Goal: Use online tool/utility: Utilize a website feature to perform a specific function

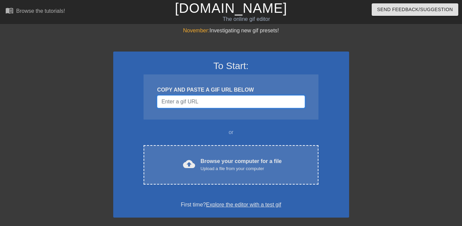
click at [197, 104] on input "Username" at bounding box center [231, 101] width 148 height 13
paste input "https://makeagif.com/gif/babe-the-gallant-pig-la-la-la-_aFipb"
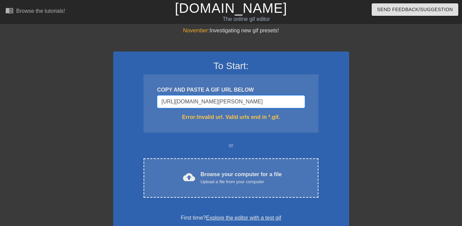
type input "https://makeagif.com/gif/babe-the-gallant-pig-la-la-la-_aFipb"
click at [207, 105] on input "https://makeagif.com/gif/babe-the-gallant-pig-la-la-la-_aFipb" at bounding box center [231, 101] width 148 height 13
click at [206, 98] on input "https://makeagif.com/gif/babe-the-gallant-pig-la-la-la-_aFipb" at bounding box center [231, 101] width 148 height 13
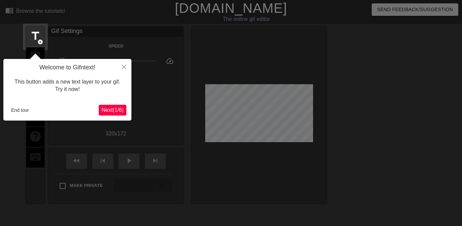
scroll to position [17, 0]
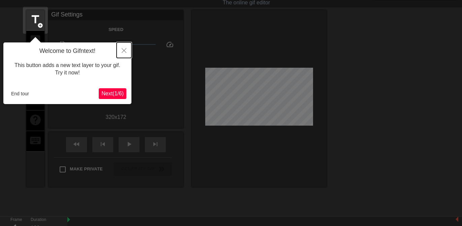
click at [127, 50] on button "Close" at bounding box center [124, 50] width 15 height 16
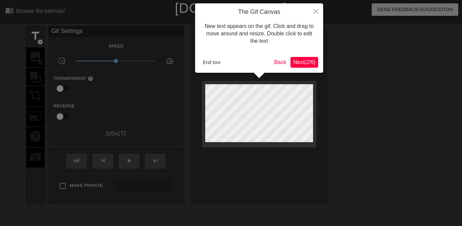
click at [304, 59] on span "Next ( 2 / 6 )" at bounding box center [304, 62] width 22 height 6
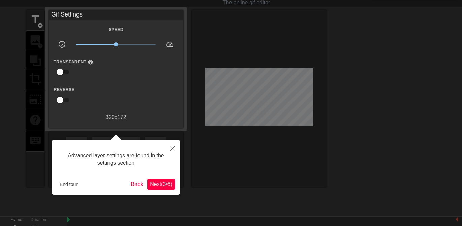
click at [153, 182] on span "Next ( 3 / 6 )" at bounding box center [161, 184] width 22 height 6
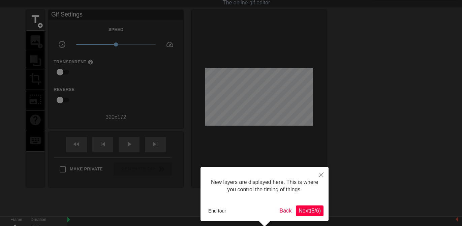
scroll to position [6, 0]
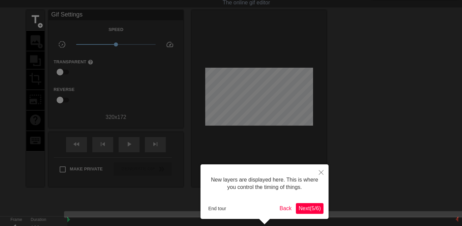
click at [299, 208] on span "Next ( 5 / 6 )" at bounding box center [310, 209] width 22 height 6
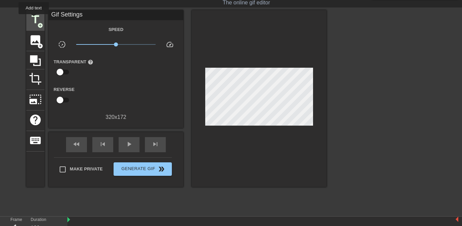
click at [34, 19] on span "title" at bounding box center [35, 19] width 13 height 13
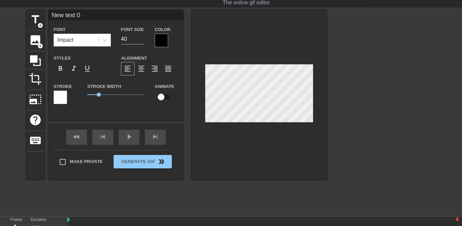
scroll to position [0, 1]
type input "H"
type textarea "H"
type input "Ha"
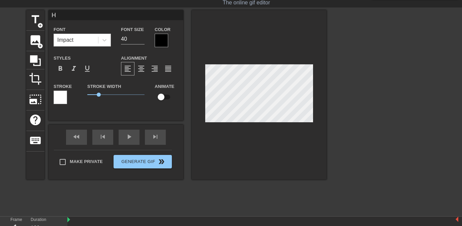
type textarea "Ha"
type input "Hap"
type textarea "Hap"
type input "Happ"
type textarea "Happ"
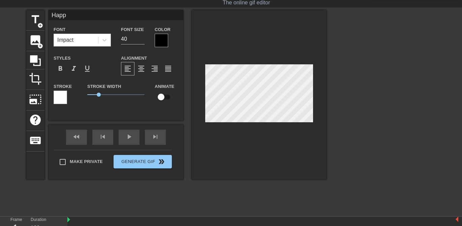
type input "Happt"
type textarea "Happt"
type input "Happty"
type textarea "Happty"
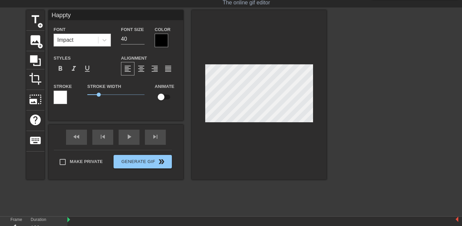
type input "Happt"
type textarea "Happt"
type input "Happ"
type textarea "Happ"
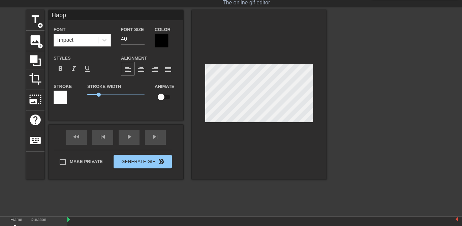
type input "Happy"
type textarea "Happy"
type input "Happy"
type textarea "Happy"
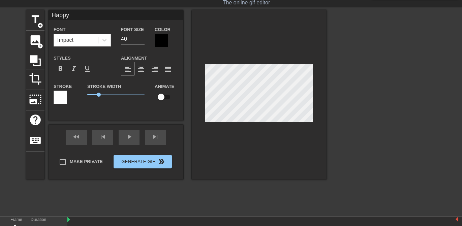
type input "Happy b"
type textarea "Happy b"
type input "Happy bi"
type textarea "Happy bi"
type input "Happy bir"
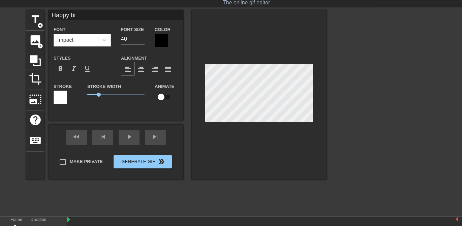
type textarea "Happy bir"
type input "Happy birt"
type textarea "Happy birt"
type input "Happy birth"
type textarea "Happy birth"
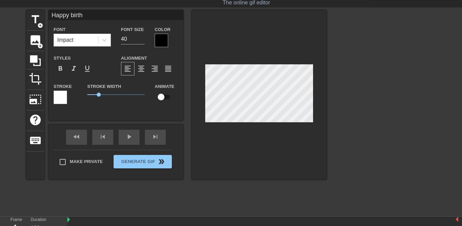
type input "Happy birthd"
type textarea "Happy birthd"
type input "Happy birthda"
type textarea "Happy birthday"
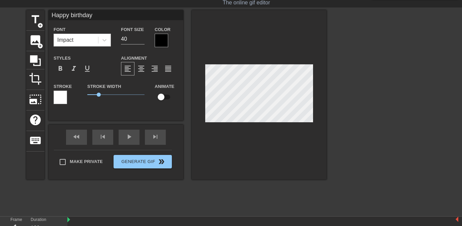
type input "Happy birthday"
type textarea "Happy birthday"
type input "Happy birthday K"
type textarea "Happy birthday K"
type input "Happy birthday [PERSON_NAME]"
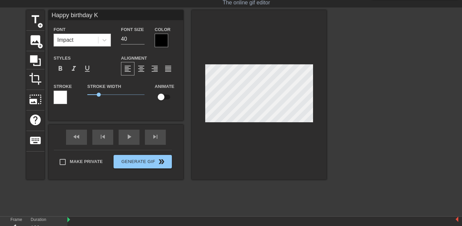
type textarea "Happy birthday [PERSON_NAME]"
type input "Happy birthday [PERSON_NAME]"
type textarea "Happy birthday [PERSON_NAME]"
type input "Happy birthday [PERSON_NAME]!"
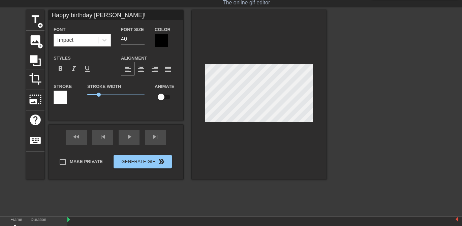
scroll to position [0, 3]
type textarea "Happy birthday [PERSON_NAME]!"
click at [133, 39] on input "40" at bounding box center [133, 39] width 24 height 11
type input "4"
click at [89, 41] on div "Impact" at bounding box center [76, 40] width 44 height 12
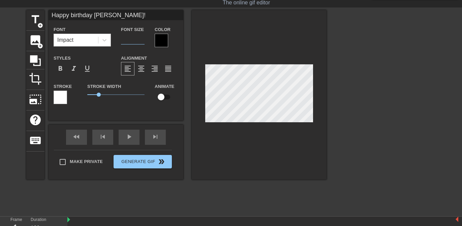
click at [134, 40] on input "number" at bounding box center [133, 39] width 24 height 11
type input "36"
click at [164, 37] on div at bounding box center [161, 40] width 13 height 13
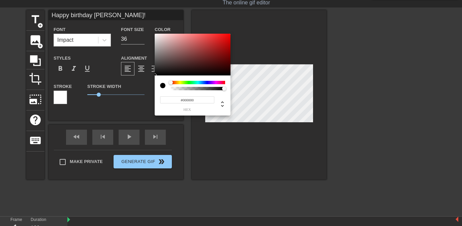
click at [180, 83] on div at bounding box center [198, 82] width 54 height 3
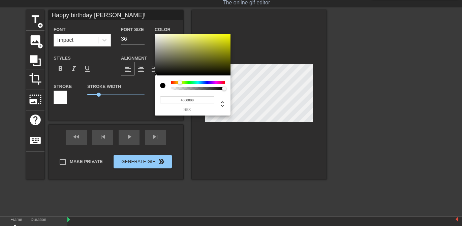
type input "#E9EA10"
click at [226, 37] on div at bounding box center [193, 55] width 76 height 42
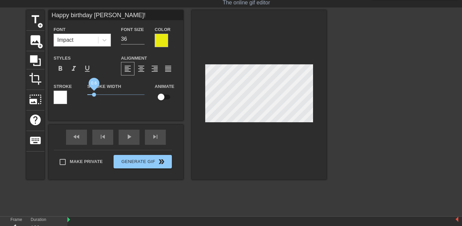
click at [94, 95] on span "0.6" at bounding box center [94, 95] width 4 height 4
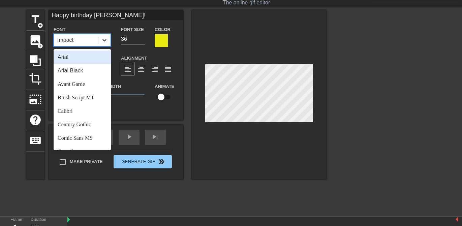
click at [104, 41] on icon at bounding box center [104, 40] width 7 height 7
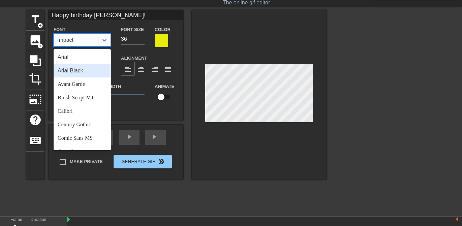
click at [86, 74] on div "Arial Black" at bounding box center [82, 70] width 57 height 13
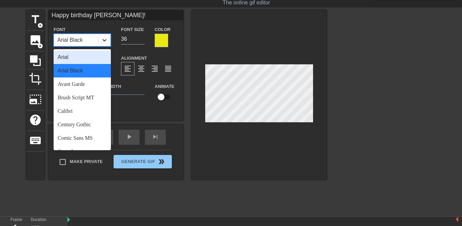
click at [103, 40] on icon at bounding box center [104, 40] width 7 height 7
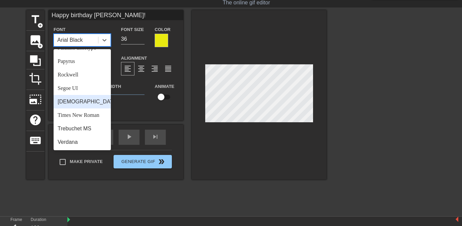
scroll to position [233, 0]
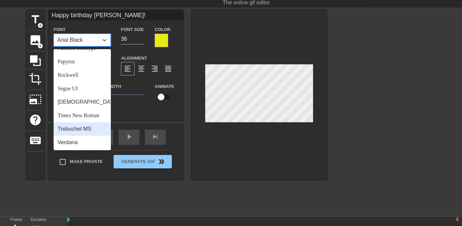
click at [82, 133] on div "Trebuchet MS" at bounding box center [82, 128] width 57 height 13
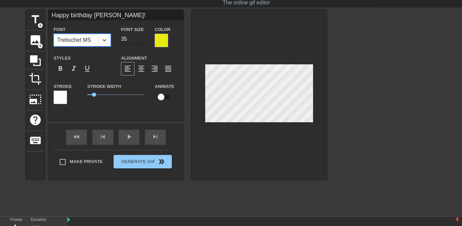
click at [142, 40] on input "35" at bounding box center [133, 39] width 24 height 11
click at [142, 40] on input "34" at bounding box center [133, 39] width 24 height 11
click at [142, 40] on input "33" at bounding box center [133, 39] width 24 height 11
click at [142, 40] on input "32" at bounding box center [133, 39] width 24 height 11
click at [142, 40] on input "31" at bounding box center [133, 39] width 24 height 11
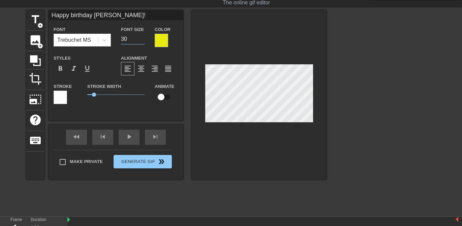
click at [142, 40] on input "30" at bounding box center [133, 39] width 24 height 11
type input "29"
click at [142, 41] on input "29" at bounding box center [133, 39] width 24 height 11
click at [164, 40] on div at bounding box center [161, 40] width 13 height 13
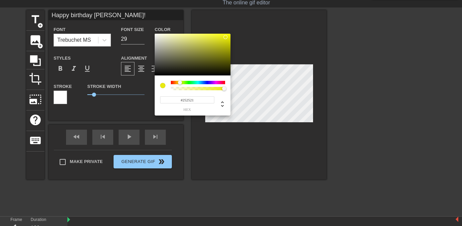
click at [163, 69] on div at bounding box center [193, 55] width 76 height 42
type input "#1A1A01"
click at [227, 71] on div at bounding box center [193, 55] width 76 height 42
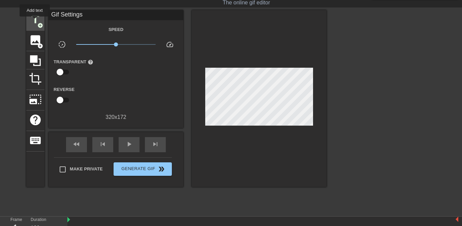
click at [35, 21] on span "title" at bounding box center [35, 19] width 13 height 13
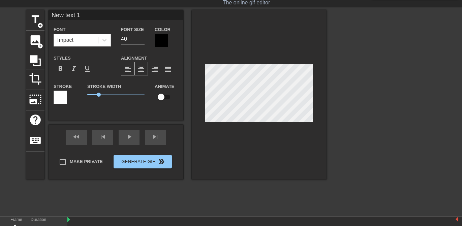
click at [143, 70] on span "format_align_center" at bounding box center [141, 69] width 8 height 8
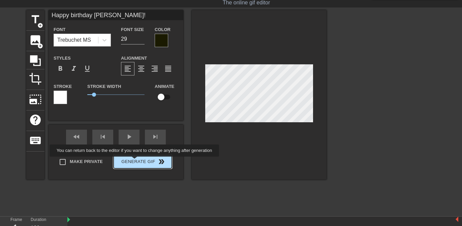
click at [139, 161] on div "Make Private Generate Gif double_arrow" at bounding box center [113, 163] width 118 height 27
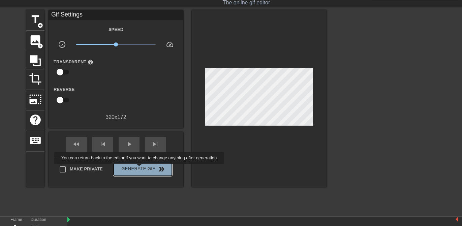
click at [144, 169] on span "Generate Gif double_arrow" at bounding box center [142, 169] width 53 height 8
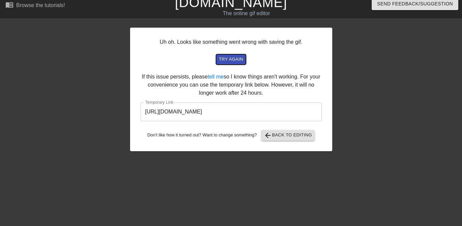
click at [233, 56] on span "try again" at bounding box center [231, 60] width 24 height 8
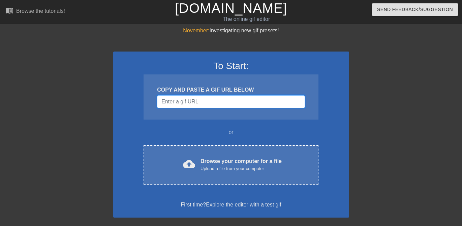
click at [213, 103] on input "Username" at bounding box center [231, 101] width 148 height 13
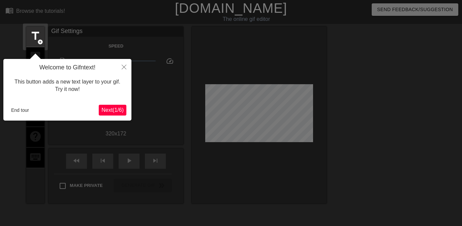
scroll to position [17, 0]
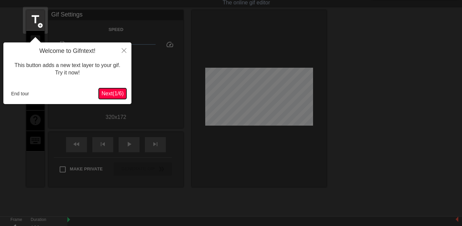
click at [103, 92] on span "Next ( 1 / 6 )" at bounding box center [113, 94] width 22 height 6
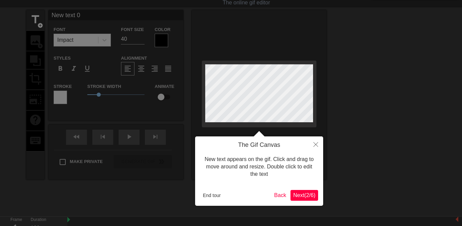
scroll to position [0, 0]
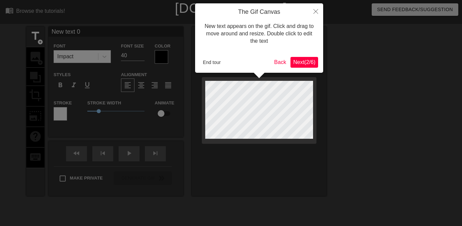
click at [299, 57] on button "Next ( 2 / 6 )" at bounding box center [305, 62] width 28 height 11
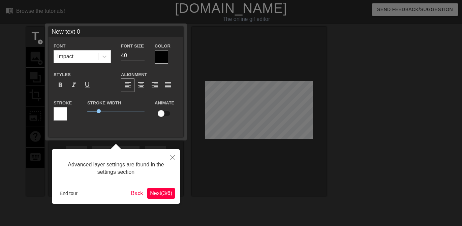
scroll to position [17, 0]
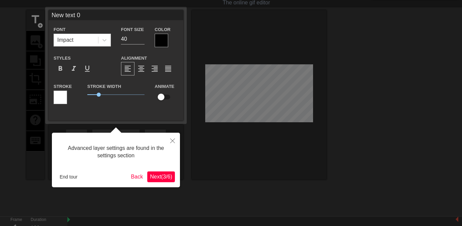
click at [152, 179] on span "Next ( 3 / 6 )" at bounding box center [161, 177] width 22 height 6
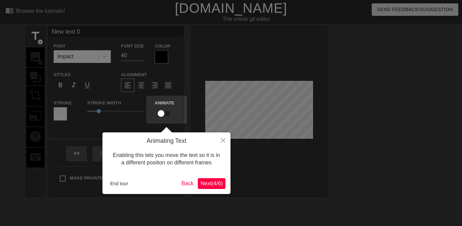
click at [207, 182] on span "Next ( 4 / 6 )" at bounding box center [212, 184] width 22 height 6
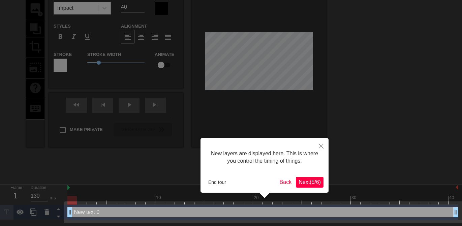
click at [304, 182] on span "Next ( 5 / 6 )" at bounding box center [310, 182] width 22 height 6
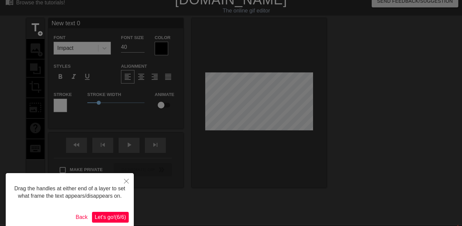
scroll to position [0, 0]
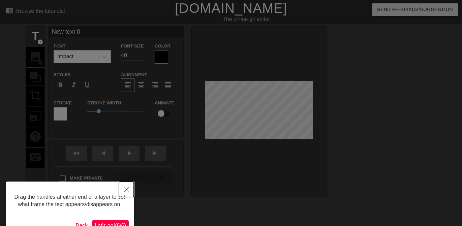
click at [126, 190] on icon "Close" at bounding box center [126, 190] width 5 height 5
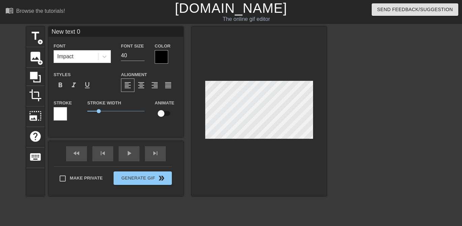
type input "H"
type textarea "H"
type input "Ha"
type textarea "Ha"
type input "Hap"
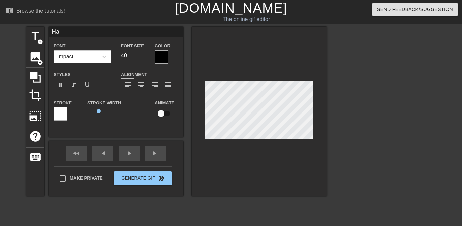
type textarea "Hap"
type input "Happ"
type textarea "Happ"
type input "Happy"
type textarea "Happy"
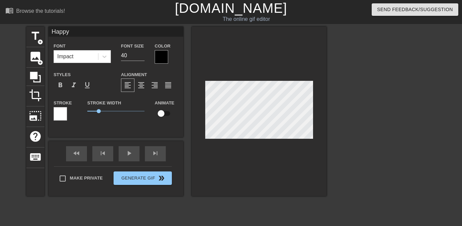
type input "Happy"
type textarea "Happy"
type input "Happy b"
type textarea "Happy b"
type input "Happy bi"
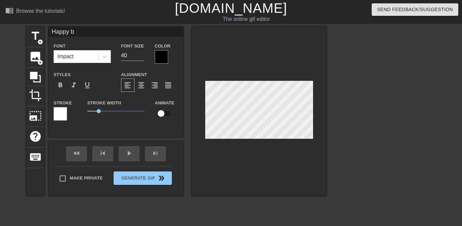
type textarea "Happy bi"
type input "Happy bir"
type textarea "Happy bir"
type input "Happy birt"
type textarea "Happy birt"
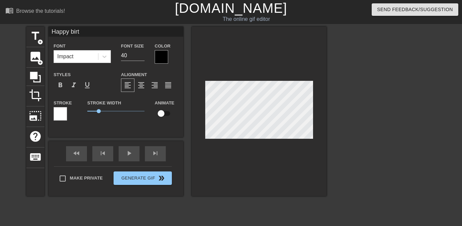
type input "Happy birth"
type textarea "Happy birth"
type input "Happy birthd"
type textarea "Happy birthd"
type input "Happy birthda"
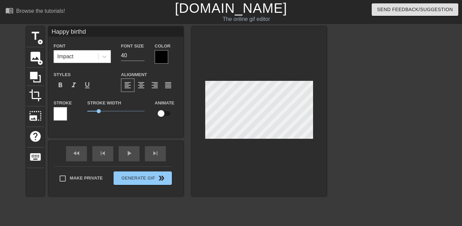
type textarea "Happy birthda"
type input "Happy birthday"
type textarea "Happy birthday"
type input "Happy birthday"
type textarea "Happy birthday"
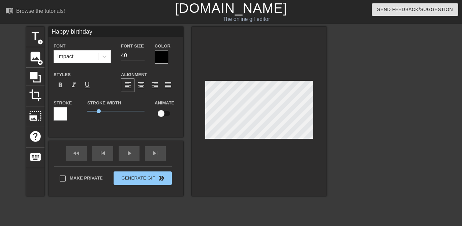
type input "Happy birthday K"
type textarea "Happy birthday K"
type input "Happy birthday [PERSON_NAME]"
type textarea "Happy birthday [PERSON_NAME]"
type input "Happy birthday [PERSON_NAME]"
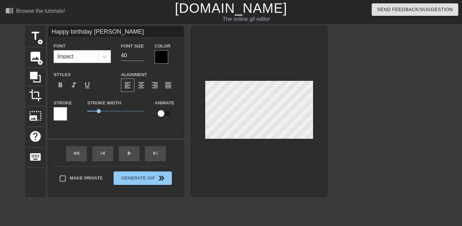
type textarea "Happy birthday [PERSON_NAME]"
type input "Happy birthday [PERSON_NAME]"
type textarea "Happy birthday [PERSON_NAME]"
type input "Happy birthday [PERSON_NAME]!"
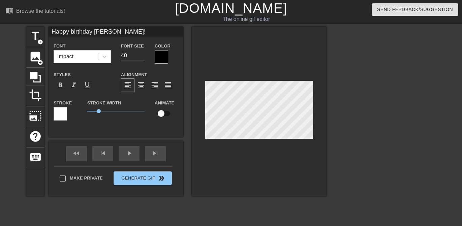
scroll to position [0, 3]
type textarea "Happy birthday [PERSON_NAME]!"
click at [143, 57] on input "39" at bounding box center [133, 55] width 24 height 11
click at [143, 57] on input "38" at bounding box center [133, 55] width 24 height 11
click at [143, 57] on input "37" at bounding box center [133, 55] width 24 height 11
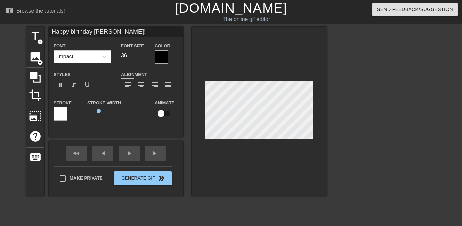
click at [143, 57] on input "36" at bounding box center [133, 55] width 24 height 11
click at [143, 57] on input "35" at bounding box center [133, 55] width 24 height 11
type input "34"
click at [143, 57] on input "34" at bounding box center [133, 55] width 24 height 11
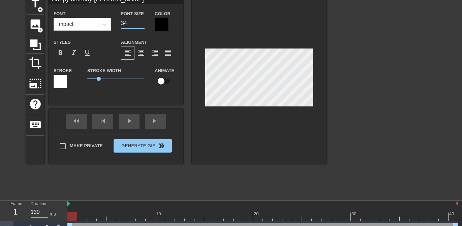
scroll to position [44, 0]
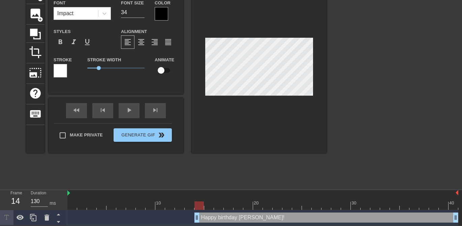
drag, startPoint x: 70, startPoint y: 219, endPoint x: 194, endPoint y: 225, distance: 123.6
click at [194, 225] on html "menu_book Browse the tutorials! [DOMAIN_NAME] The online gif editor Send Feedba…" at bounding box center [231, 91] width 462 height 269
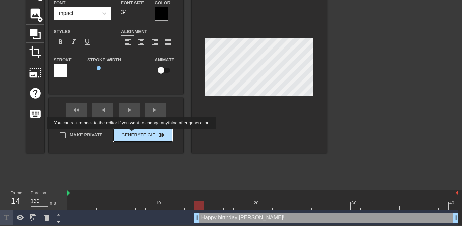
click at [136, 134] on div "Make Private Generate Gif double_arrow" at bounding box center [113, 136] width 118 height 27
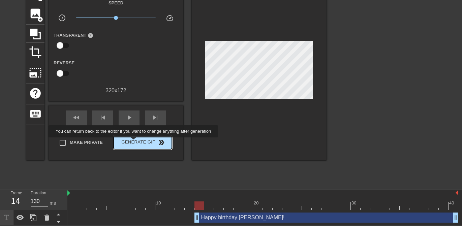
click at [138, 142] on span "Generate Gif double_arrow" at bounding box center [142, 143] width 53 height 8
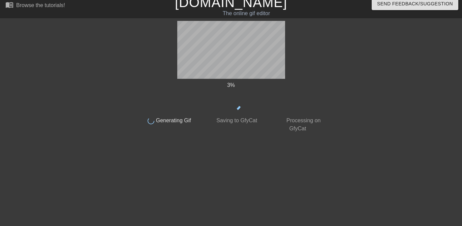
scroll to position [6, 0]
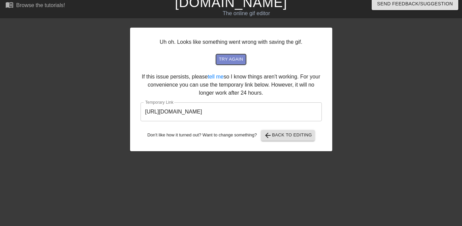
click at [231, 58] on span "try again" at bounding box center [231, 60] width 24 height 8
click at [291, 112] on input "[URL][DOMAIN_NAME]" at bounding box center [231, 112] width 181 height 19
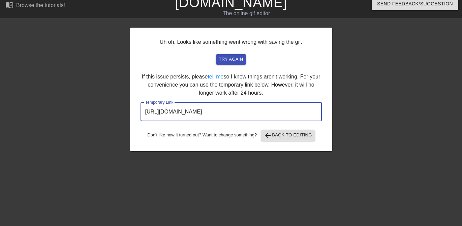
drag, startPoint x: 291, startPoint y: 112, endPoint x: 126, endPoint y: 113, distance: 165.6
click at [126, 113] on div "Uh oh. Looks like something went wrong with saving the gif. try again If this i…" at bounding box center [231, 122] width 462 height 202
